Goal: Information Seeking & Learning: Learn about a topic

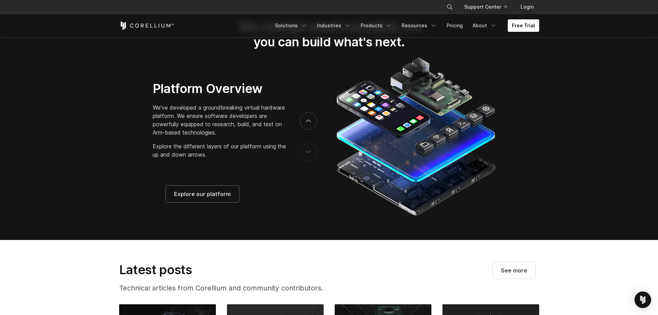
scroll to position [1062, 0]
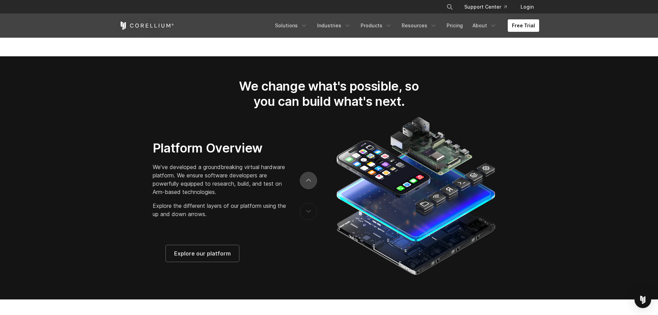
click at [312, 184] on button "next" at bounding box center [308, 180] width 17 height 17
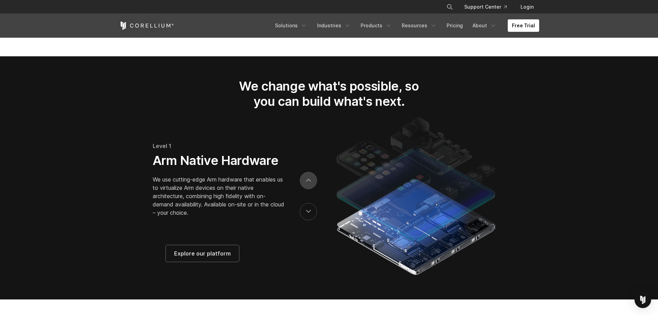
click at [312, 184] on button "next" at bounding box center [308, 180] width 17 height 17
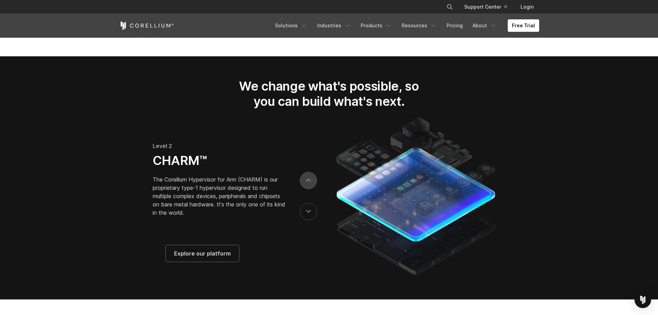
click at [312, 184] on button "next" at bounding box center [308, 180] width 17 height 17
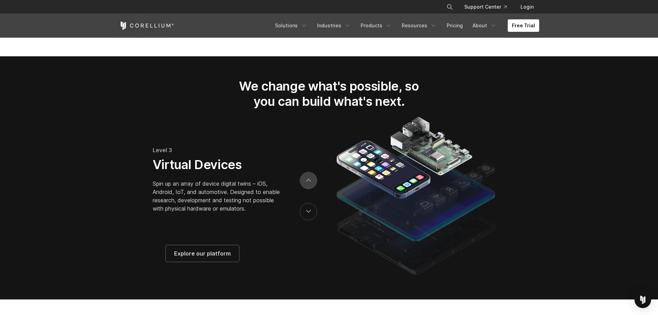
click at [312, 184] on button "next" at bounding box center [308, 180] width 17 height 17
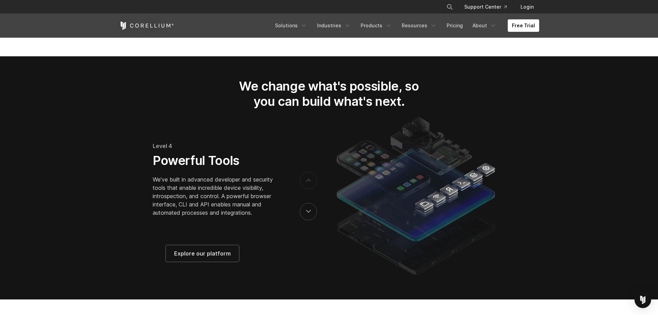
click at [312, 184] on button "next" at bounding box center [308, 180] width 17 height 17
click at [301, 220] on button "previous" at bounding box center [308, 211] width 17 height 17
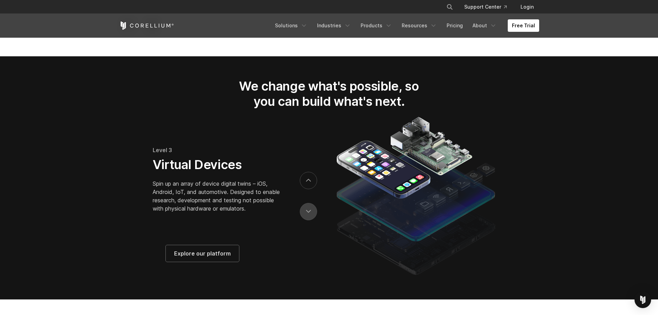
click at [301, 220] on button "previous" at bounding box center [308, 211] width 17 height 17
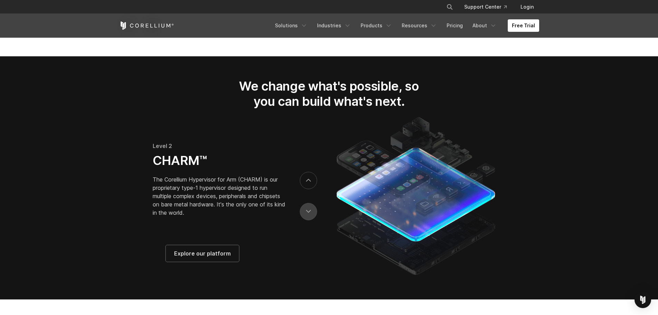
click at [301, 220] on button "previous" at bounding box center [308, 211] width 17 height 17
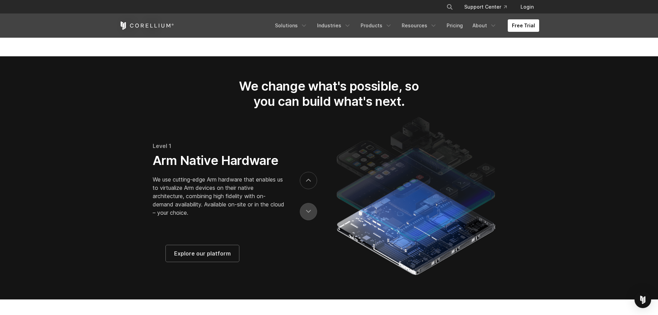
click at [301, 220] on button "previous" at bounding box center [308, 211] width 17 height 17
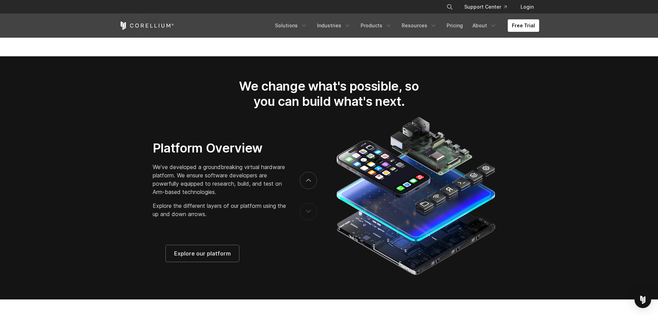
click at [309, 215] on button "previous" at bounding box center [308, 211] width 17 height 17
click at [305, 187] on button "next" at bounding box center [308, 180] width 17 height 17
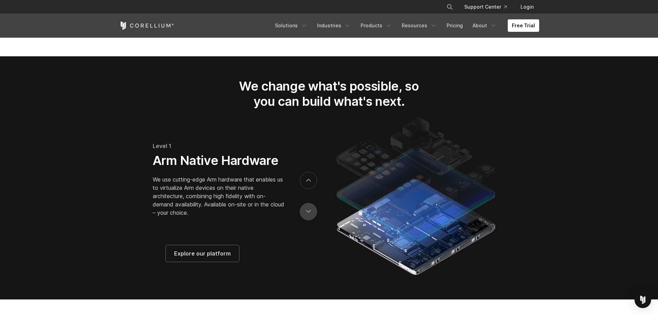
click at [306, 215] on button "previous" at bounding box center [308, 211] width 17 height 17
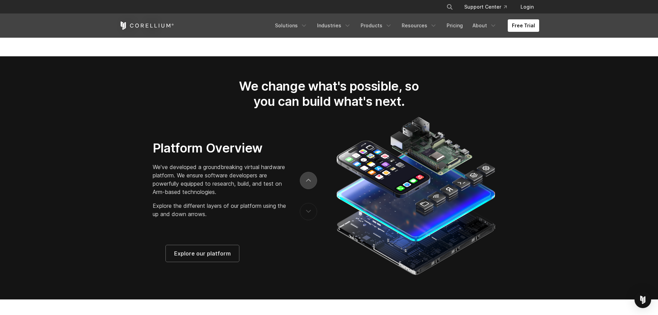
click at [306, 182] on icon "next" at bounding box center [308, 180] width 5 height 3
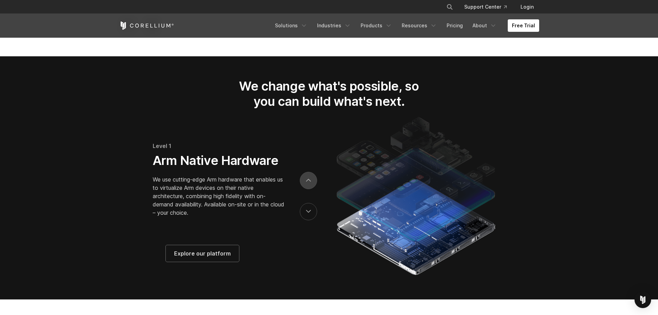
click at [306, 182] on icon "next" at bounding box center [308, 180] width 5 height 3
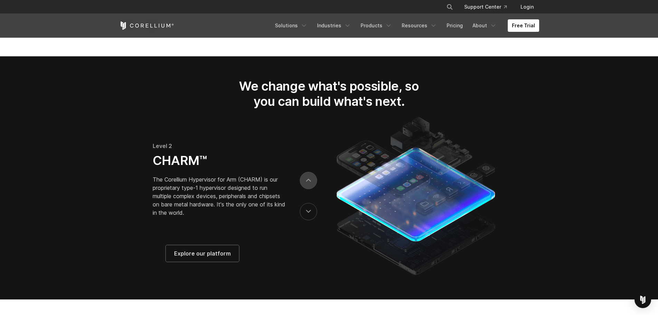
click at [306, 182] on icon "next" at bounding box center [308, 180] width 5 height 3
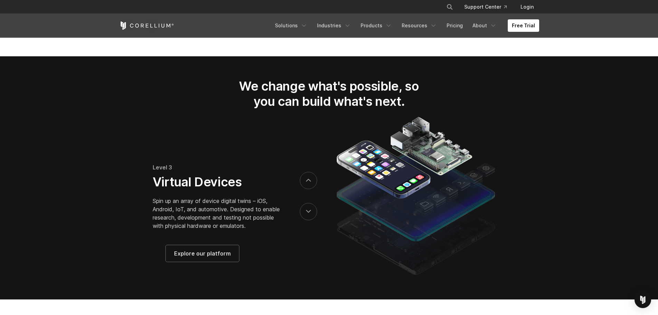
drag, startPoint x: 152, startPoint y: 187, endPoint x: 174, endPoint y: 201, distance: 26.2
click at [174, 201] on div "Level 3 Virtual Devices Spin up an array of device digital twins – iOS, Android…" at bounding box center [219, 198] width 133 height 105
drag, startPoint x: 153, startPoint y: 190, endPoint x: 174, endPoint y: 207, distance: 27.5
click at [174, 207] on p "Spin up an array of device digital twins – iOS, Android, IoT, and automotive. D…" at bounding box center [219, 213] width 133 height 33
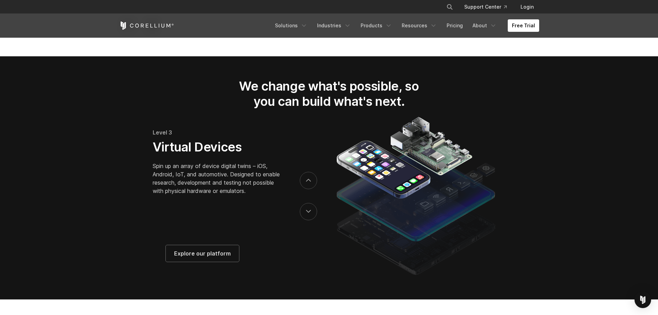
drag, startPoint x: 248, startPoint y: 215, endPoint x: 225, endPoint y: 211, distance: 23.6
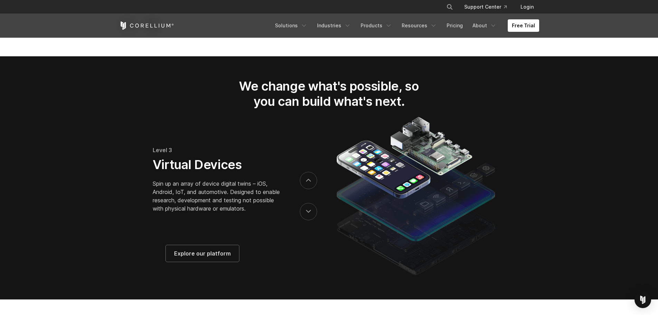
drag, startPoint x: 225, startPoint y: 211, endPoint x: 201, endPoint y: 201, distance: 26.4
click at [201, 201] on p "Spin up an array of device digital twins – iOS, Android, IoT, and automotive. D…" at bounding box center [219, 195] width 133 height 33
drag, startPoint x: 201, startPoint y: 201, endPoint x: 190, endPoint y: 195, distance: 12.5
click at [190, 195] on p "Spin up an array of device digital twins – iOS, Android, IoT, and automotive. D…" at bounding box center [219, 195] width 133 height 33
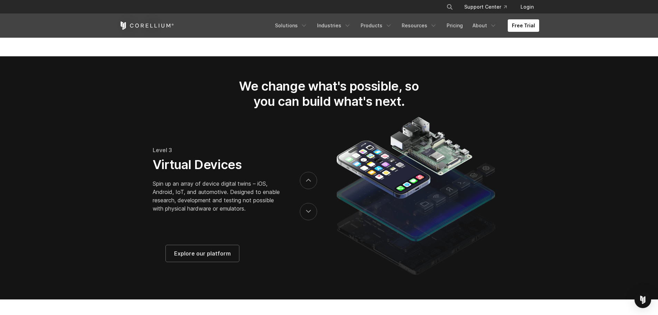
click at [149, 182] on div "Platform Overview We've developed a groundbreaking virtual hardware platform. W…" at bounding box center [211, 182] width 150 height 104
click at [160, 171] on h3 "Virtual Devices" at bounding box center [219, 164] width 133 height 15
click at [164, 170] on h3 "Virtual Devices" at bounding box center [219, 164] width 133 height 15
click at [211, 257] on span "Explore our platform" at bounding box center [202, 253] width 57 height 8
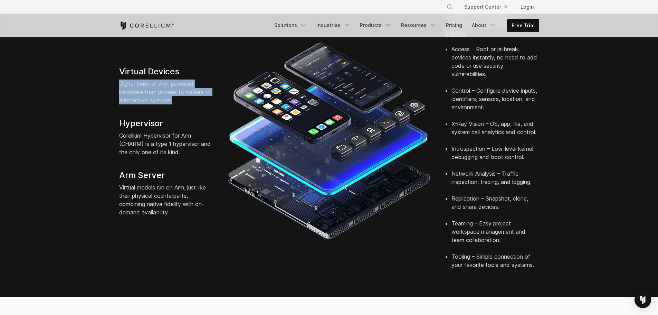
drag, startPoint x: 120, startPoint y: 72, endPoint x: 173, endPoint y: 90, distance: 56.1
click at [173, 90] on p "Digital twins of Arm-powered hardware from phones to routers to automotive syst…" at bounding box center [166, 91] width 95 height 25
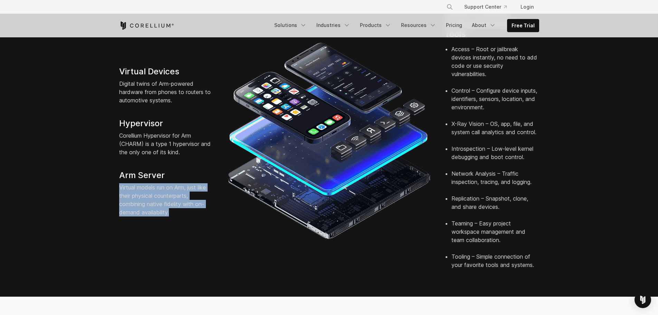
drag, startPoint x: 120, startPoint y: 175, endPoint x: 171, endPoint y: 201, distance: 57.0
click at [171, 201] on p "Virtual models run on Arm, just like their physical counterparts, combining nat…" at bounding box center [166, 199] width 95 height 33
copy p "Virtual models run on Arm, just like their physical counterparts, combining nat…"
drag, startPoint x: 121, startPoint y: 166, endPoint x: 170, endPoint y: 202, distance: 61.2
click at [170, 202] on div "Virtual Devices Digital twins of Arm-powered hardware from phones to routers to…" at bounding box center [166, 141] width 108 height 150
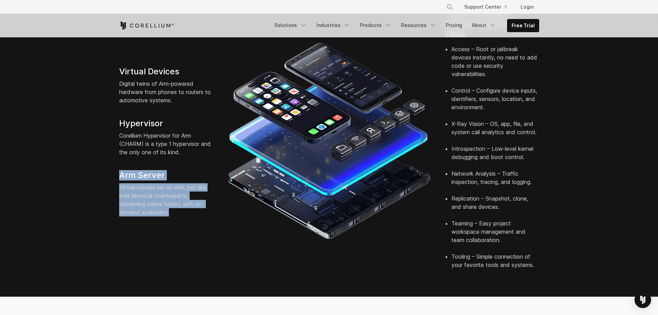
copy div "Arm Server Virtual models run on Arm, just like their physical counterparts, co…"
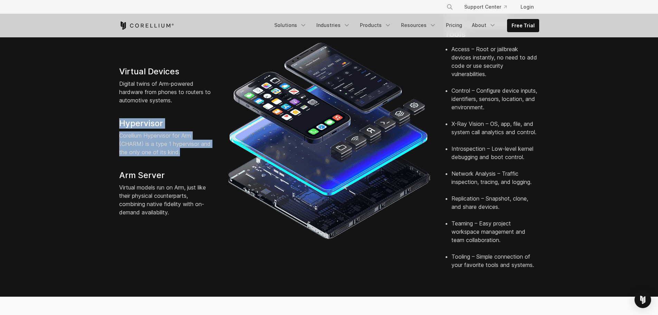
drag, startPoint x: 120, startPoint y: 111, endPoint x: 183, endPoint y: 142, distance: 70.1
click at [183, 142] on div "Virtual Devices Digital twins of Arm-powered hardware from phones to routers to…" at bounding box center [166, 141] width 108 height 150
copy div "Hypervisor Corellium Hypervisor for Arm (CHARM) is a type 1 hypervisor and the …"
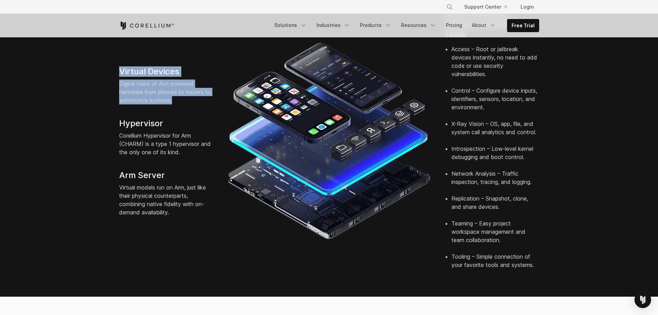
drag, startPoint x: 121, startPoint y: 60, endPoint x: 177, endPoint y: 92, distance: 65.3
click at [177, 92] on div "Virtual Devices Digital twins of Arm-powered hardware from phones to routers to…" at bounding box center [166, 141] width 108 height 150
copy div "Virtual Devices Digital twins of Arm-powered hardware from phones to routers to…"
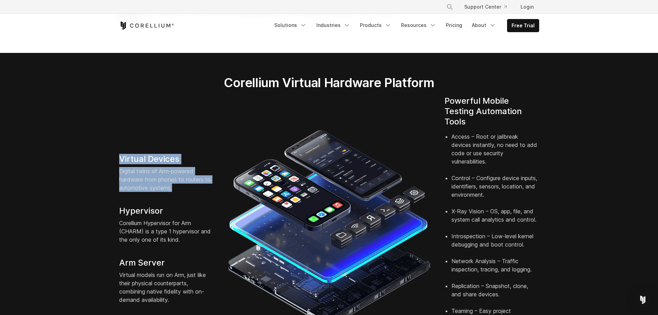
scroll to position [121, 0]
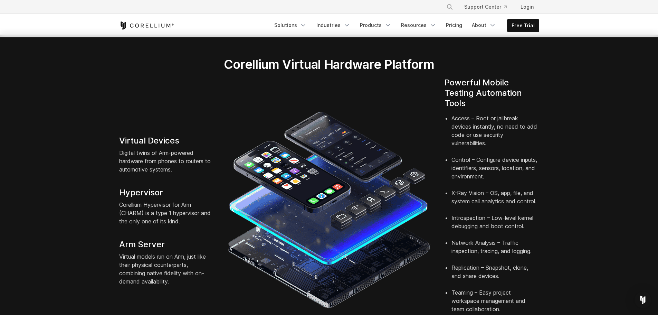
click at [450, 77] on h4 "Powerful Mobile Testing Automation Tools" at bounding box center [491, 92] width 95 height 31
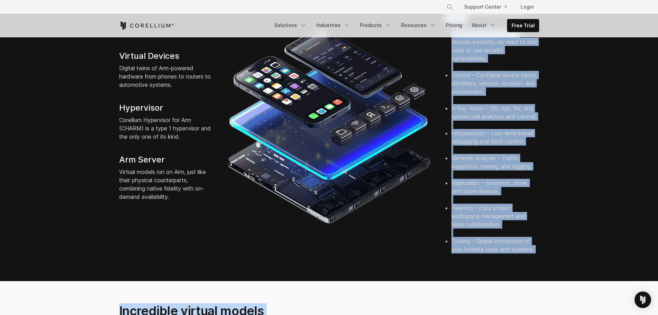
scroll to position [304, 0]
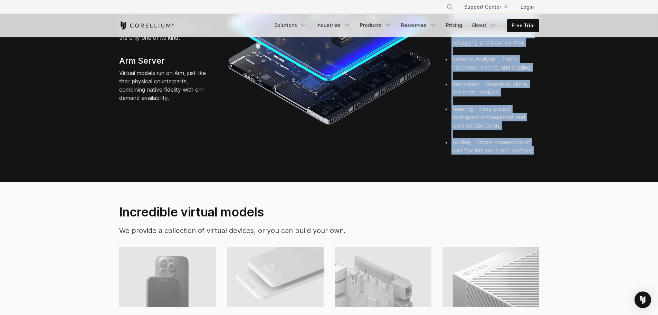
drag, startPoint x: 445, startPoint y: 72, endPoint x: 537, endPoint y: 143, distance: 116.7
click at [537, 143] on div "Powerful Mobile Testing Automation Tools Access – Root or jailbreak devices ins…" at bounding box center [492, 27] width 108 height 266
copy div "Powerful Mobile Testing Automation Tools Access – Root or jailbreak devices ins…"
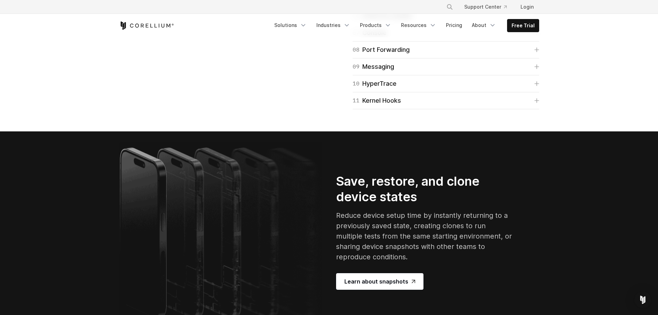
scroll to position [1211, 0]
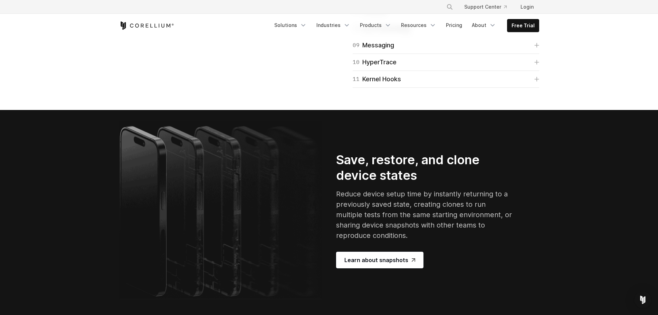
click at [537, 13] on icon at bounding box center [537, 11] width 4 height 4
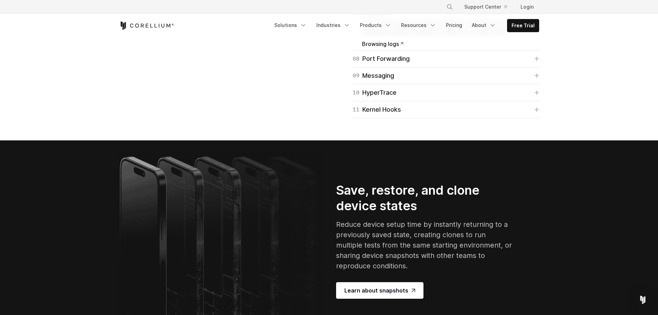
click at [537, 16] on link "07 Console" at bounding box center [446, 12] width 186 height 10
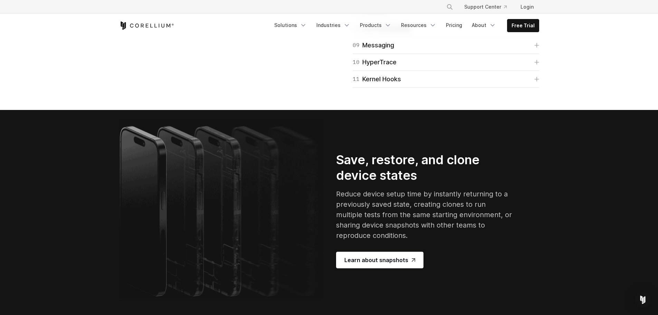
click at [537, 13] on icon at bounding box center [537, 11] width 4 height 4
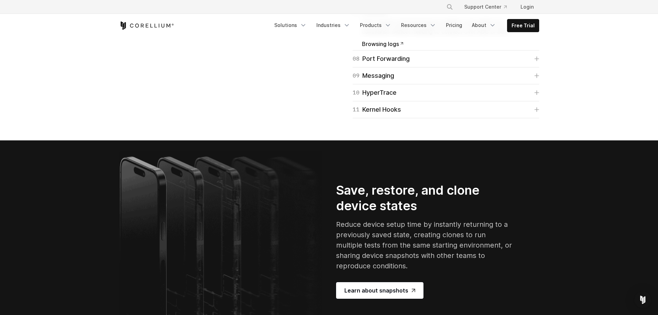
click at [537, 16] on link "07 Console" at bounding box center [446, 12] width 186 height 10
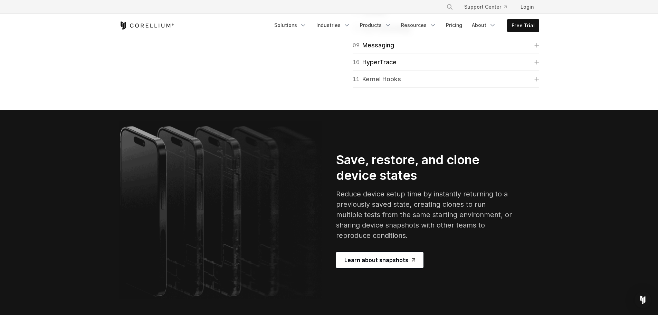
click at [537, 84] on link "11 Kernel Hooks" at bounding box center [446, 79] width 186 height 10
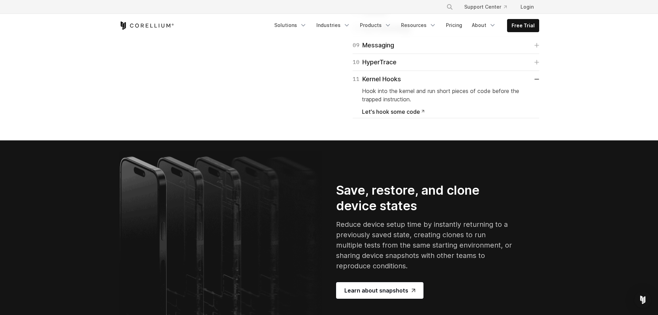
click at [393, 114] on span "Let's hook some code" at bounding box center [393, 112] width 63 height 6
click at [535, 84] on link "11 Kernel Hooks" at bounding box center [446, 79] width 186 height 10
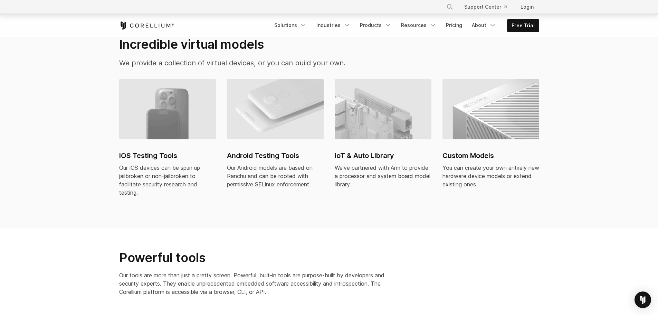
scroll to position [458, 0]
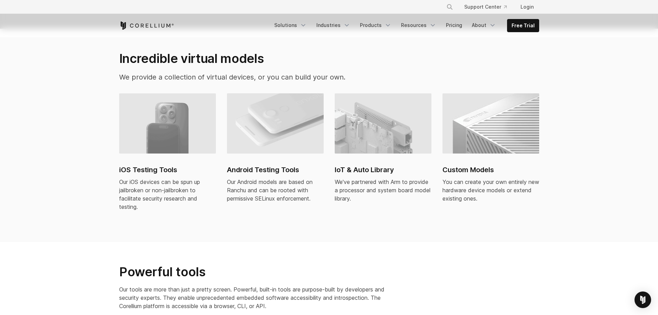
click at [466, 164] on h2 "Custom Models" at bounding box center [490, 169] width 97 height 10
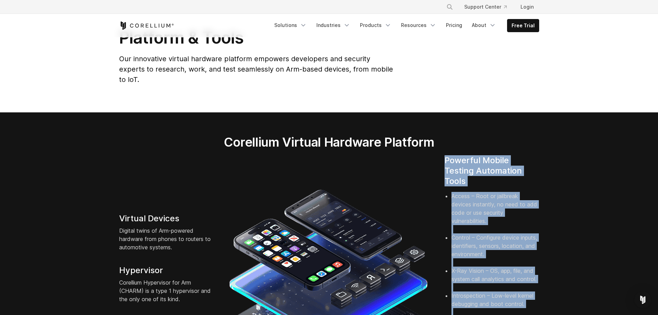
scroll to position [0, 0]
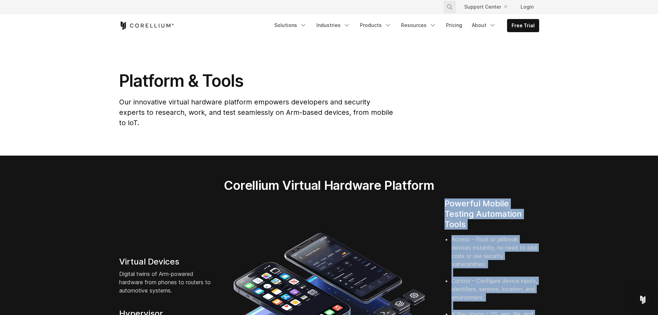
click at [452, 5] on icon "Search" at bounding box center [450, 7] width 6 height 6
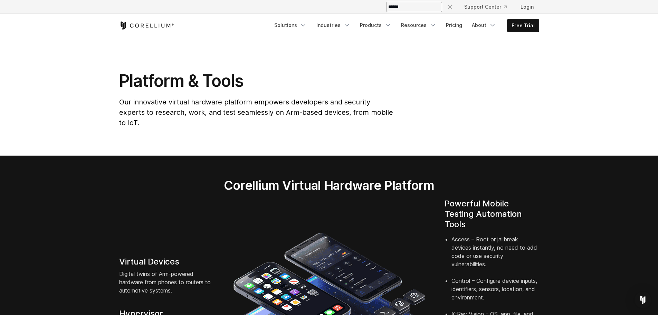
click at [435, 8] on input "Search our site..." at bounding box center [414, 7] width 56 height 10
type input "***"
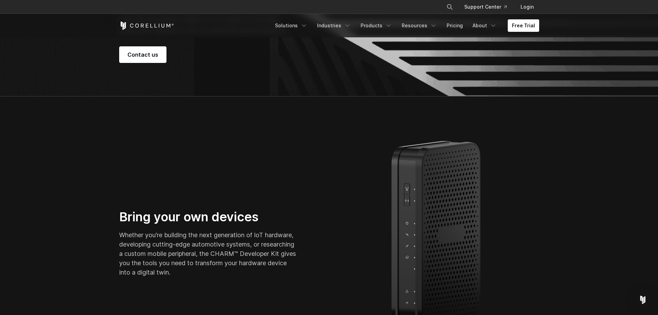
scroll to position [145, 0]
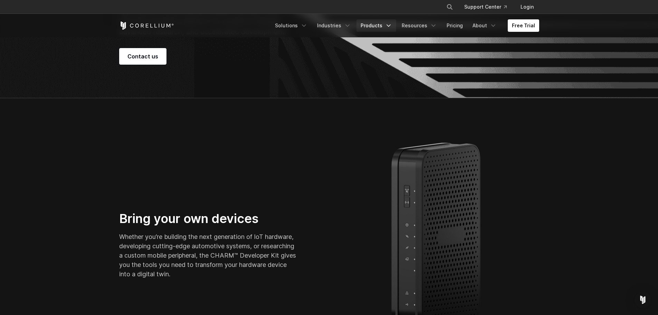
click at [392, 27] on icon "Navigation Menu" at bounding box center [388, 25] width 7 height 7
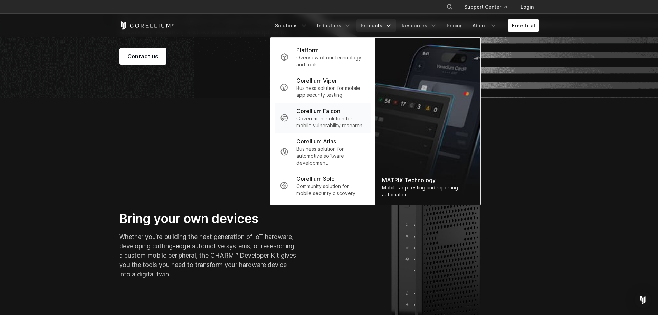
click at [340, 111] on p "Corellium Falcon" at bounding box center [318, 111] width 44 height 8
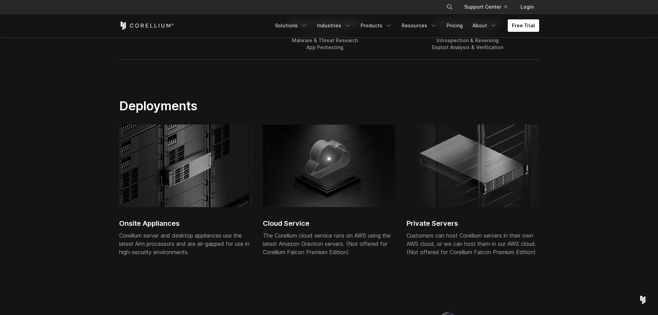
scroll to position [1640, 0]
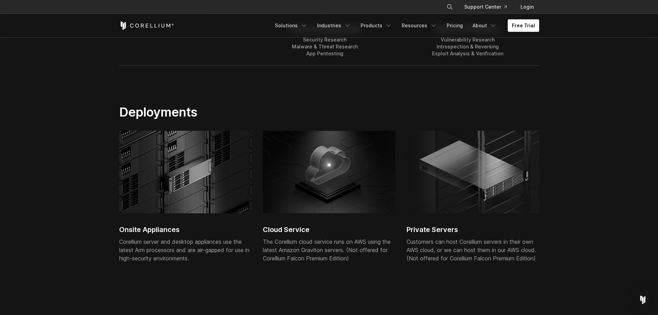
click at [183, 147] on img at bounding box center [185, 172] width 133 height 83
click at [179, 179] on img at bounding box center [185, 172] width 133 height 83
click at [177, 221] on div "Onsite Appliances Corellium server and desktop appliances use the latest Arm pr…" at bounding box center [185, 201] width 133 height 140
click at [165, 226] on h2 "Onsite Appliances" at bounding box center [185, 229] width 133 height 10
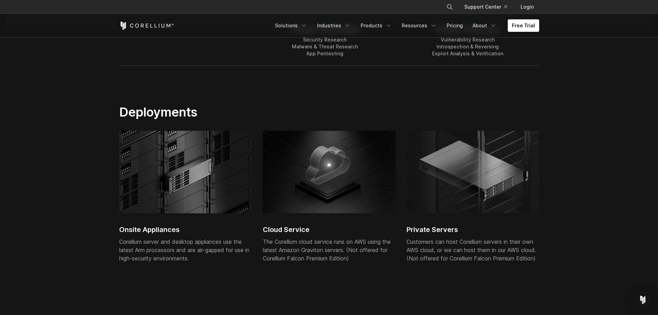
click at [341, 207] on img at bounding box center [329, 172] width 133 height 83
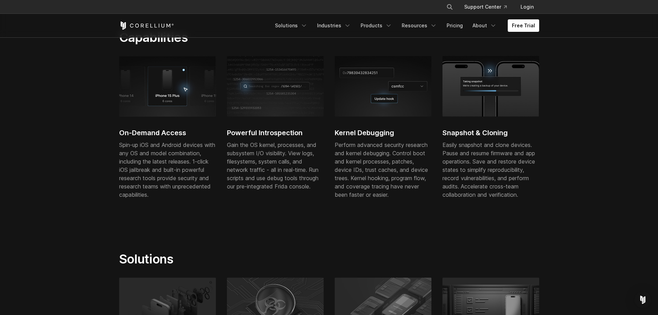
scroll to position [233, 0]
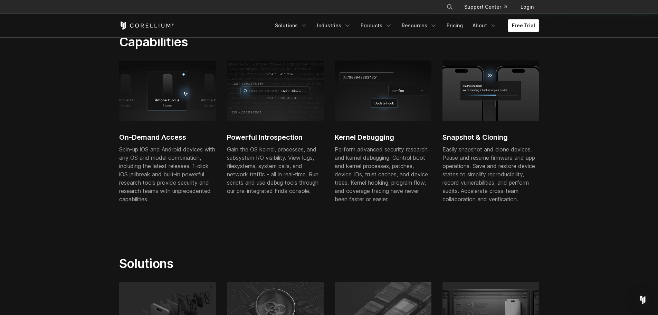
click at [451, 8] on icon "Search" at bounding box center [450, 7] width 6 height 6
click at [434, 7] on input "Search our site..." at bounding box center [414, 7] width 56 height 10
type input "*********"
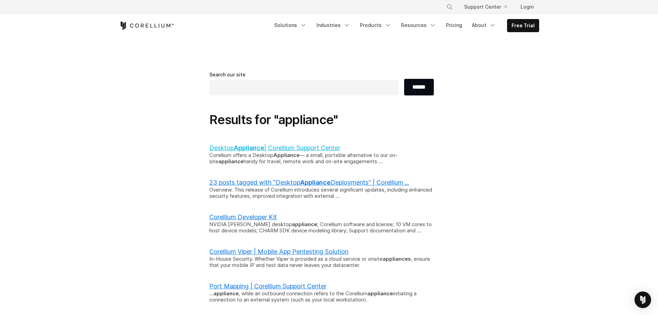
click at [279, 148] on link "Desktop Appliance | Corellium Support Center" at bounding box center [274, 147] width 131 height 7
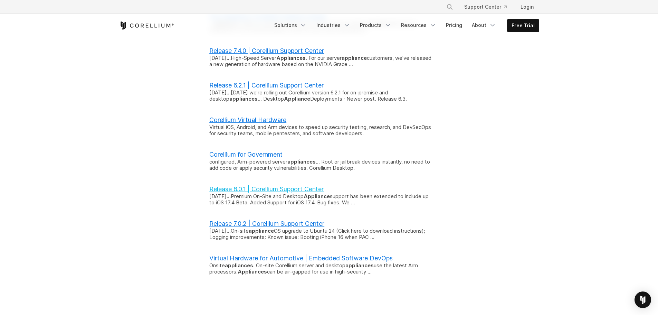
scroll to position [268, 0]
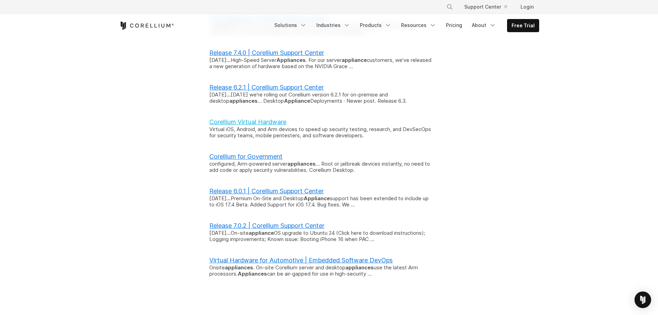
click at [256, 121] on link "Corellium Virtual Hardware" at bounding box center [247, 121] width 77 height 7
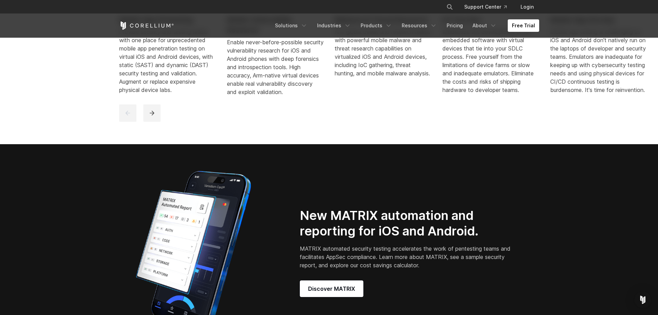
scroll to position [388, 0]
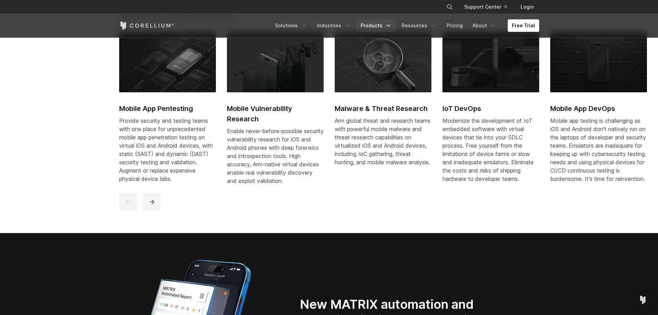
click at [392, 27] on icon "Navigation Menu" at bounding box center [388, 25] width 7 height 7
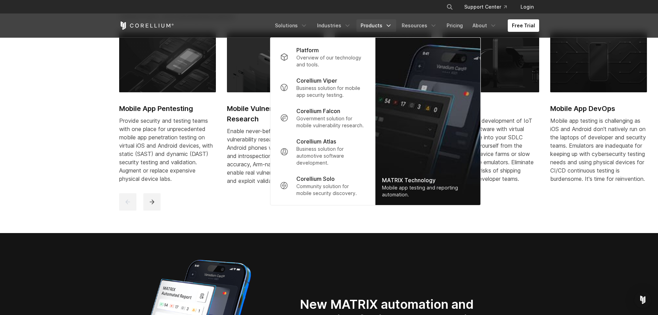
click at [319, 226] on section "Purpose-built solutions for research, development, and testing. High-precision …" at bounding box center [329, 87] width 658 height 290
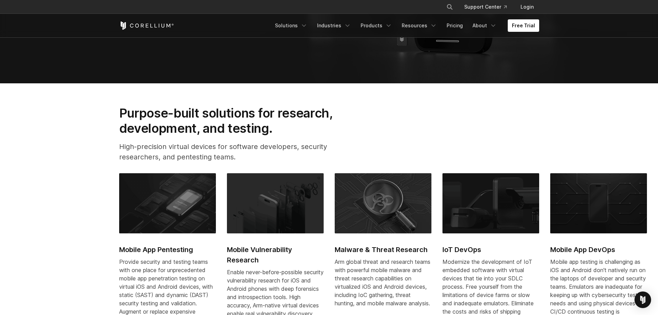
scroll to position [242, 0]
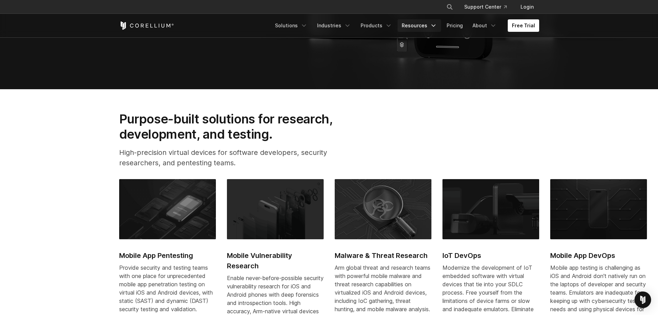
click at [433, 26] on icon "Navigation Menu" at bounding box center [433, 25] width 7 height 7
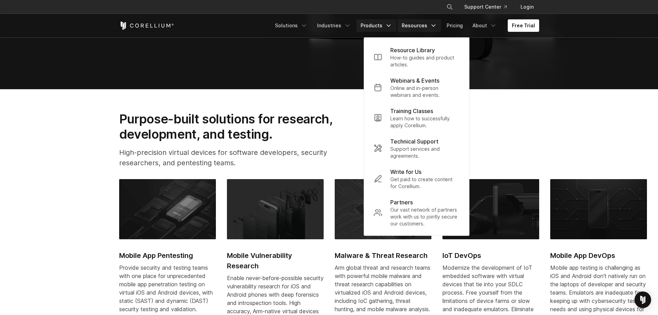
click at [392, 26] on icon "Navigation Menu" at bounding box center [388, 25] width 7 height 7
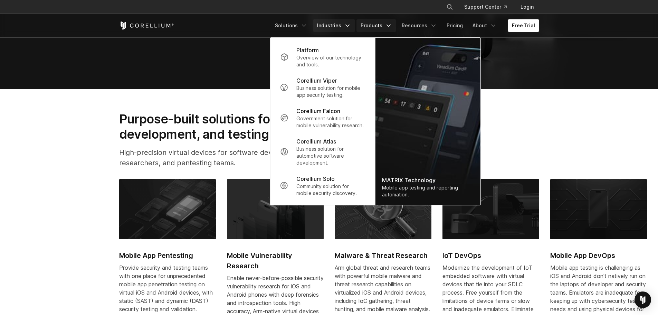
click at [351, 23] on icon "Navigation Menu" at bounding box center [347, 25] width 7 height 7
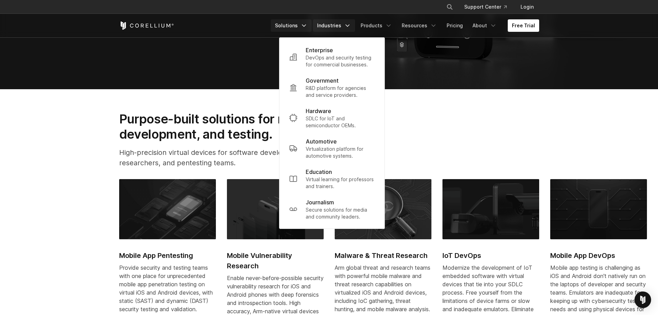
click at [307, 23] on icon "Navigation Menu" at bounding box center [303, 25] width 7 height 7
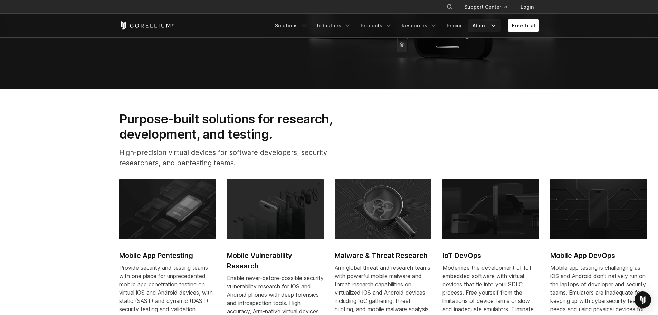
click at [493, 23] on icon "Navigation Menu" at bounding box center [493, 25] width 7 height 7
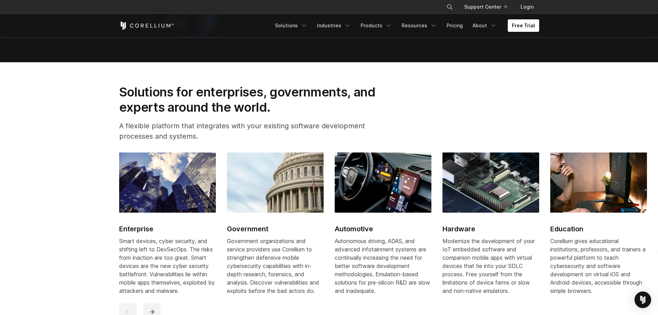
scroll to position [777, 0]
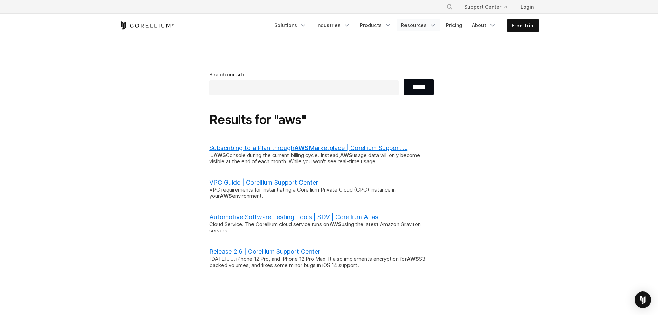
click at [436, 23] on icon "Navigation Menu" at bounding box center [432, 25] width 7 height 7
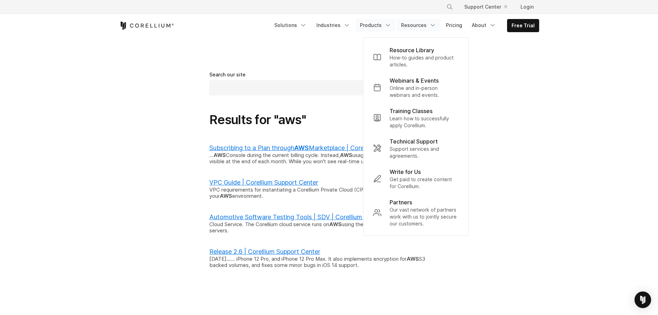
click at [388, 25] on icon "Navigation Menu" at bounding box center [387, 25] width 7 height 7
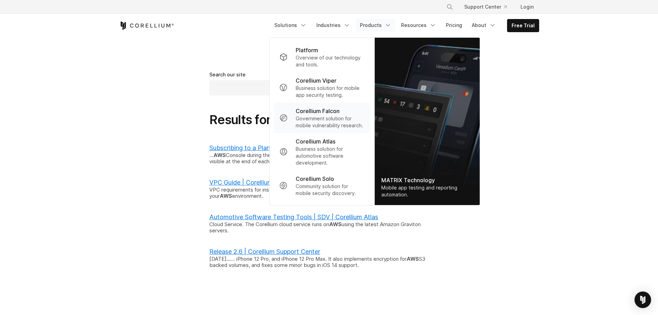
click at [321, 115] on p "Government solution for mobile vulnerability research." at bounding box center [330, 122] width 69 height 14
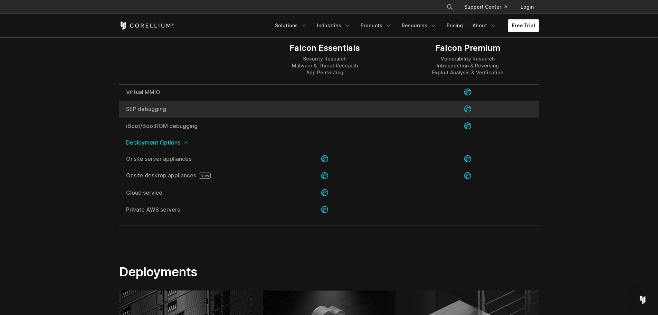
scroll to position [1485, 0]
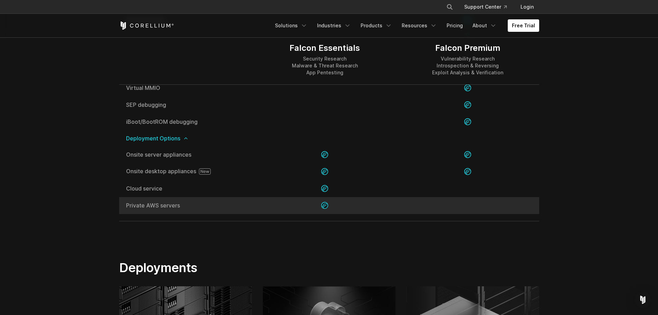
click at [137, 207] on span "Private AWS servers" at bounding box center [186, 205] width 121 height 6
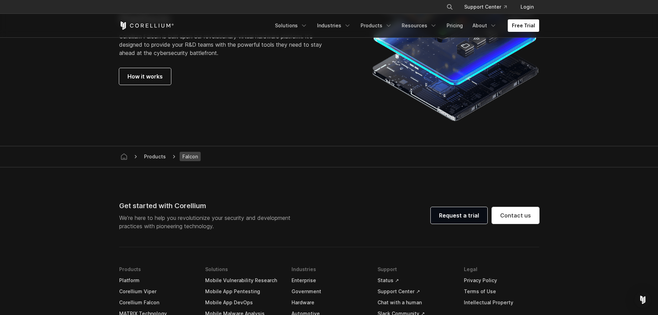
scroll to position [1998, 0]
